Goal: Obtain resource: Download file/media

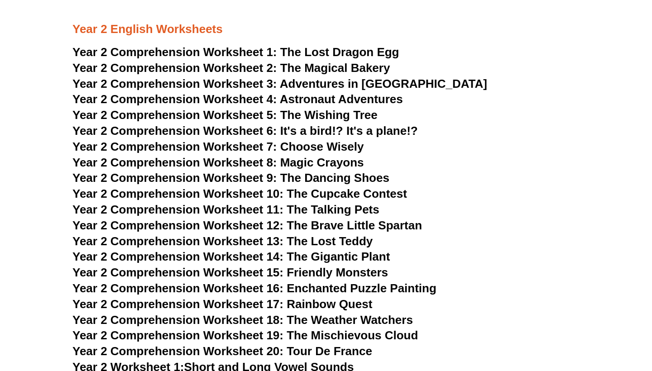
scroll to position [1851, 0]
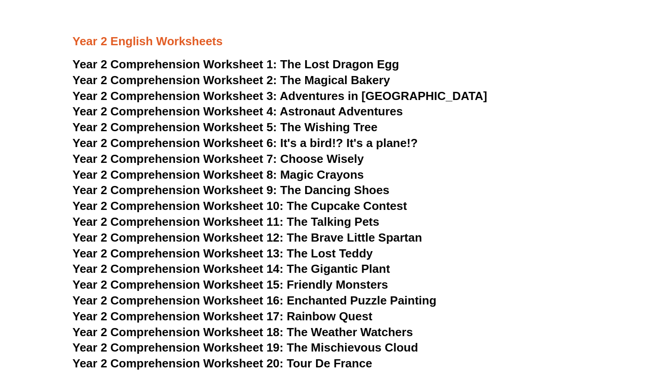
click at [311, 152] on span "Choose Wisely" at bounding box center [322, 159] width 84 height 14
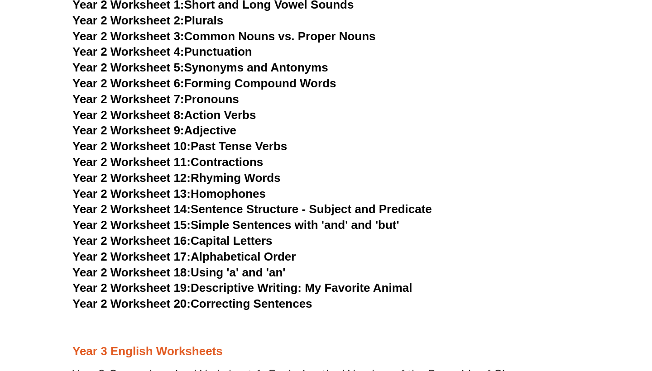
scroll to position [2226, 0]
click at [289, 297] on link "Year 2 Worksheet 20: Correcting Sentences" at bounding box center [192, 304] width 240 height 14
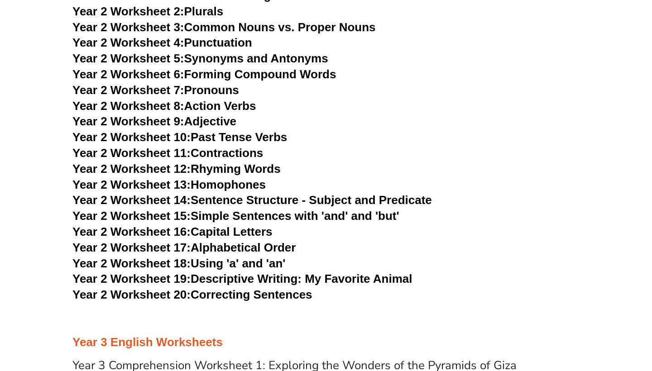
scroll to position [2240, 0]
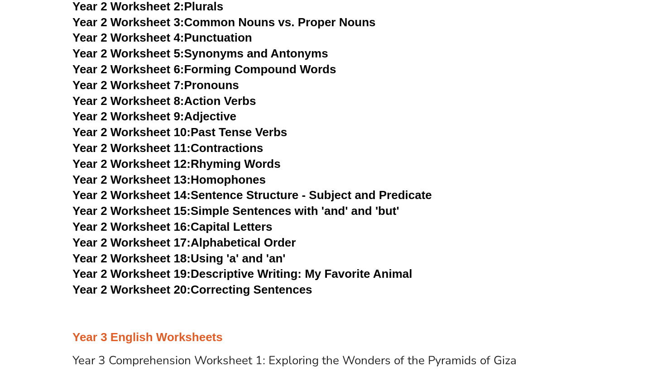
click at [243, 267] on link "Year 2 Worksheet 19: Descriptive Writing: My Favorite Animal" at bounding box center [242, 274] width 340 height 14
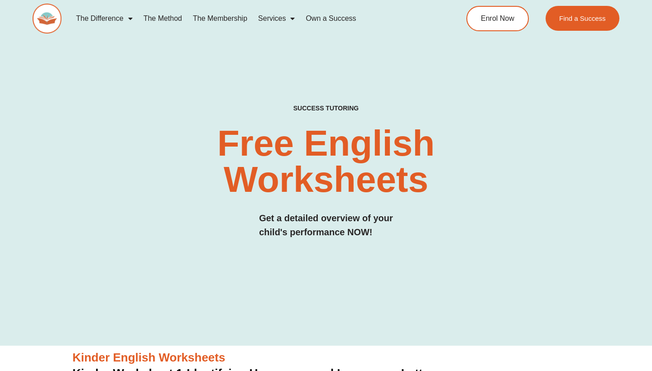
scroll to position [0, 0]
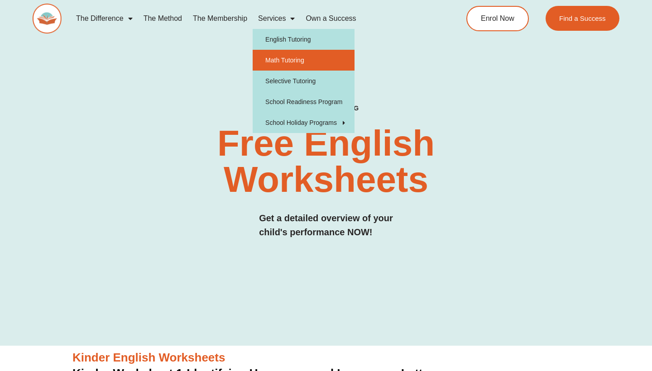
click at [286, 57] on link "Math Tutoring" at bounding box center [304, 60] width 102 height 21
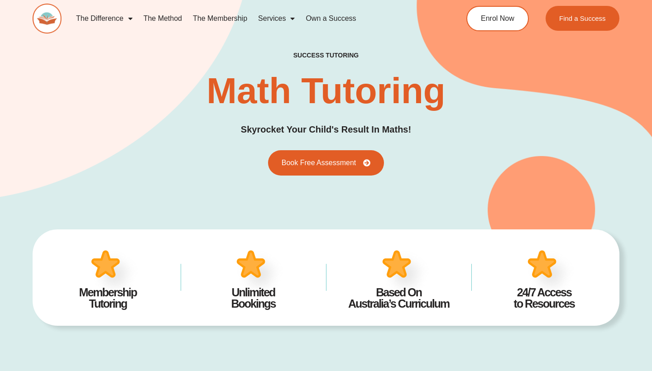
type input "*"
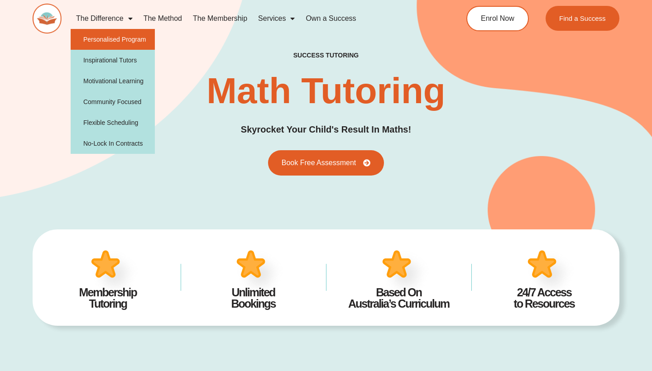
scroll to position [5, 0]
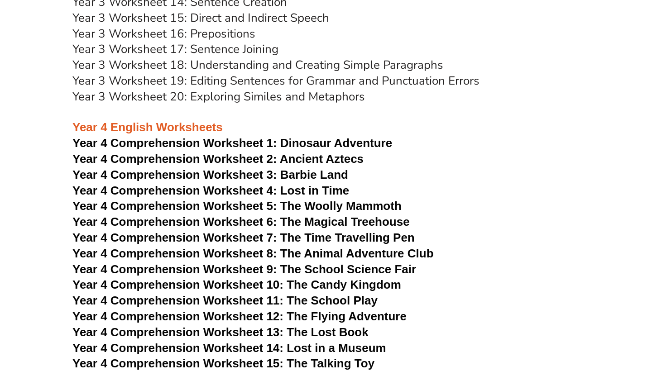
scroll to position [3130, 0]
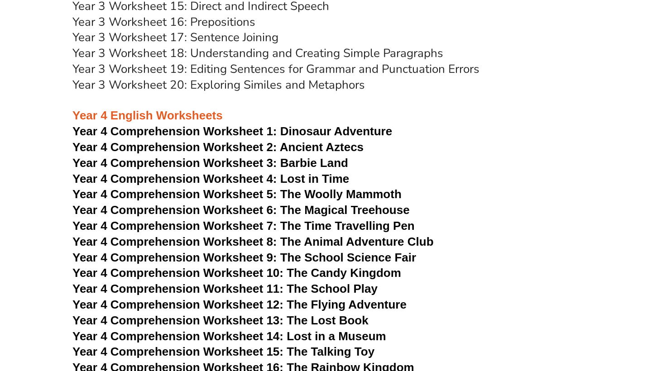
click at [317, 330] on span "Year 4 Comprehension Worksheet 14: Lost in a Museum" at bounding box center [229, 337] width 314 height 14
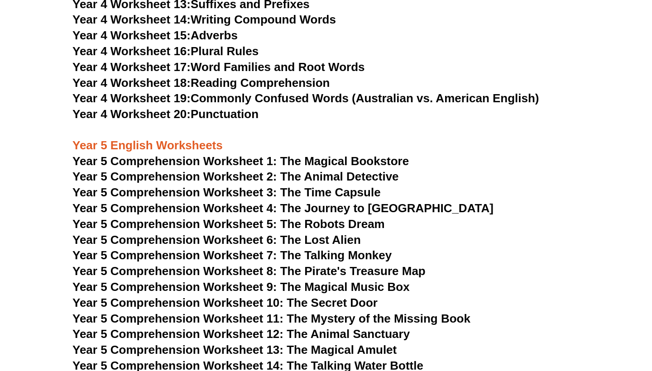
scroll to position [3763, 0]
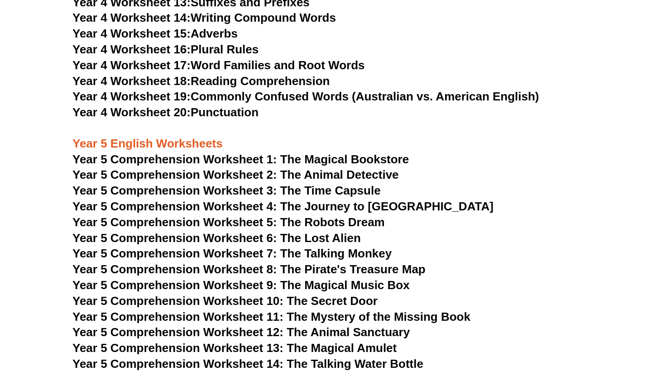
click at [302, 310] on span "Year 5 Comprehension Worksheet 11: The Mystery of the Missing Book" at bounding box center [271, 317] width 398 height 14
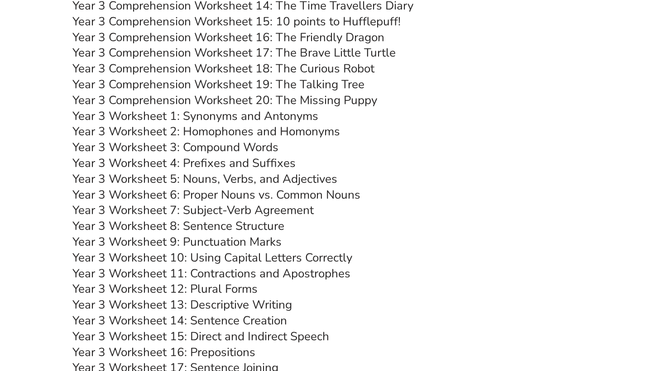
scroll to position [2800, 0]
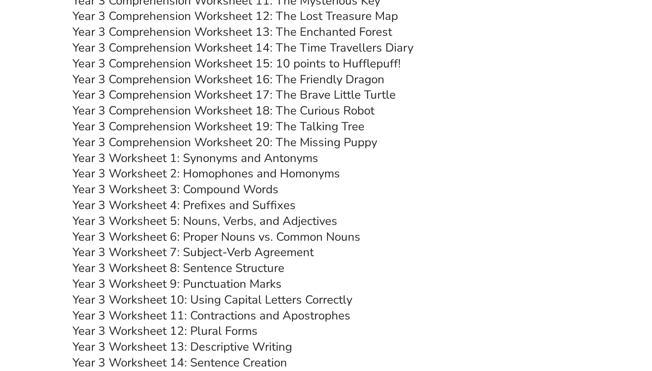
scroll to position [2763, 0]
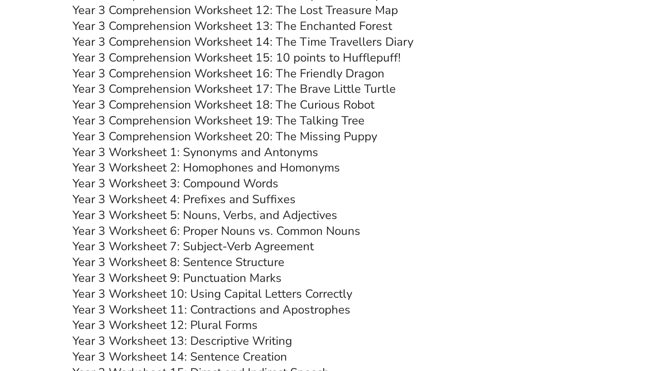
click at [244, 254] on link "Year 3 Worksheet 8: Sentence Structure" at bounding box center [178, 262] width 212 height 16
click at [244, 223] on link "Year 3 Worksheet 6: Proper Nouns vs. Common Nouns" at bounding box center [216, 231] width 288 height 16
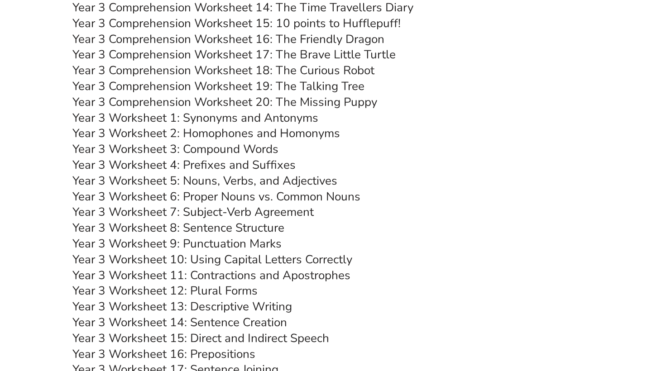
scroll to position [2845, 0]
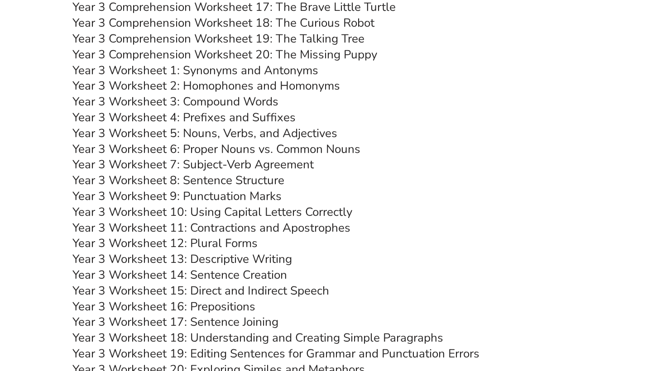
click at [224, 314] on link "Year 3 Worksheet 17: Sentence Joining" at bounding box center [175, 322] width 206 height 16
